Goal: Task Accomplishment & Management: Manage account settings

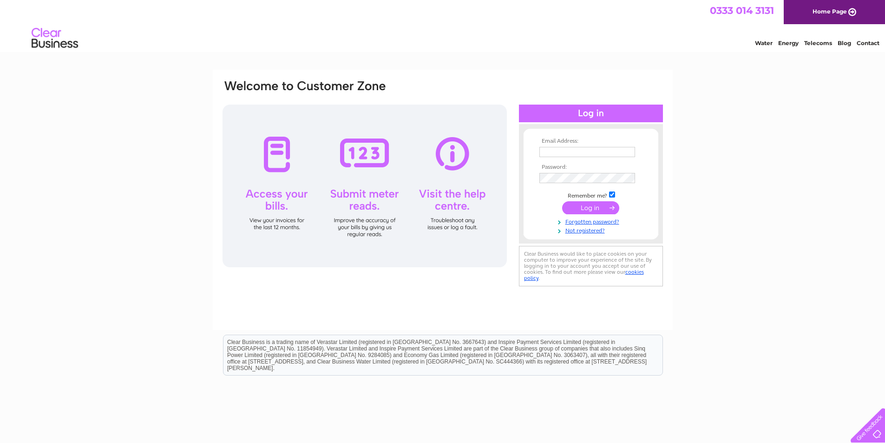
type input "[PERSON_NAME][EMAIL_ADDRESS][DOMAIN_NAME]"
click at [585, 206] on input "submit" at bounding box center [590, 207] width 57 height 13
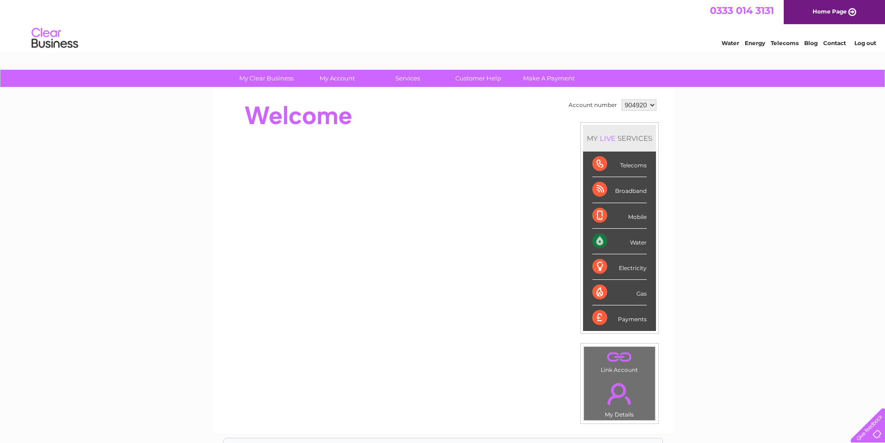
click at [614, 318] on div "Payments" at bounding box center [619, 317] width 54 height 25
click at [598, 315] on div "Payments" at bounding box center [619, 317] width 54 height 25
click at [603, 242] on div "Water" at bounding box center [619, 242] width 54 height 26
click at [599, 241] on div "Water" at bounding box center [619, 242] width 54 height 26
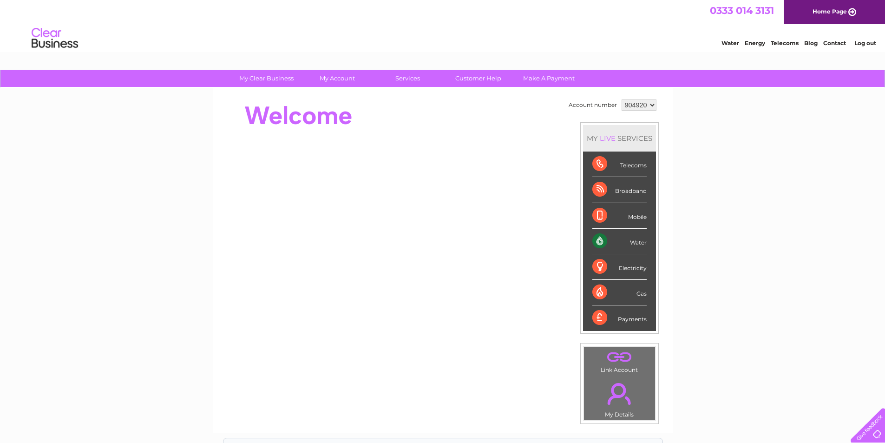
click at [599, 244] on div "Water" at bounding box center [619, 242] width 54 height 26
click at [632, 134] on div "MY LIVE SERVICES" at bounding box center [619, 138] width 73 height 26
click at [335, 136] on div at bounding box center [391, 209] width 338 height 224
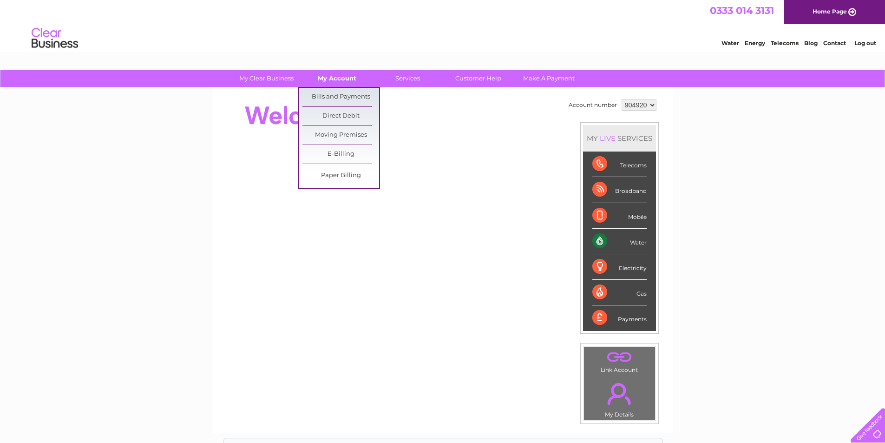
click at [337, 77] on link "My Account" at bounding box center [337, 78] width 77 height 17
click at [340, 96] on link "Bills and Payments" at bounding box center [341, 97] width 77 height 19
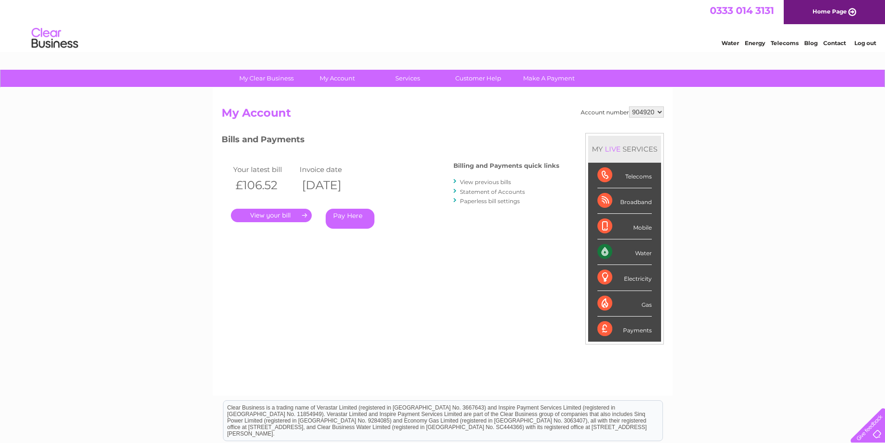
click at [262, 213] on link "." at bounding box center [271, 215] width 81 height 13
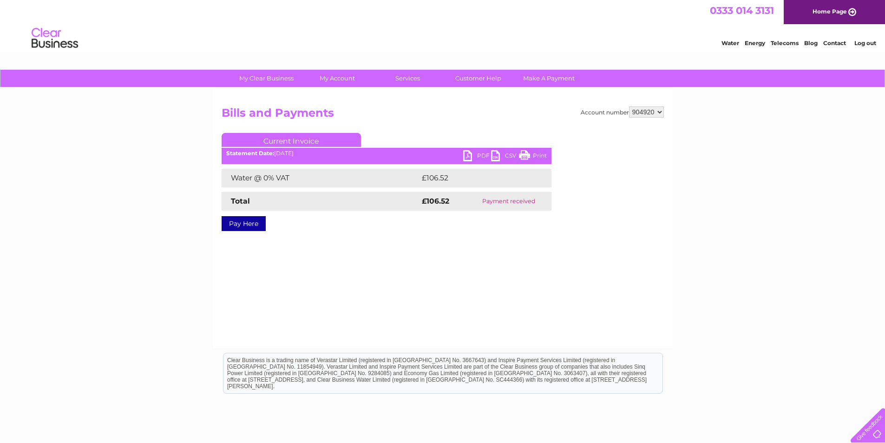
click at [481, 155] on link "PDF" at bounding box center [477, 156] width 28 height 13
